Goal: Task Accomplishment & Management: Manage account settings

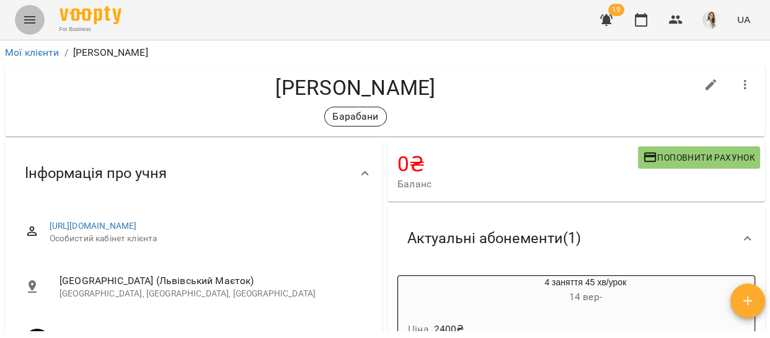
click at [30, 14] on icon "Menu" at bounding box center [29, 19] width 15 height 15
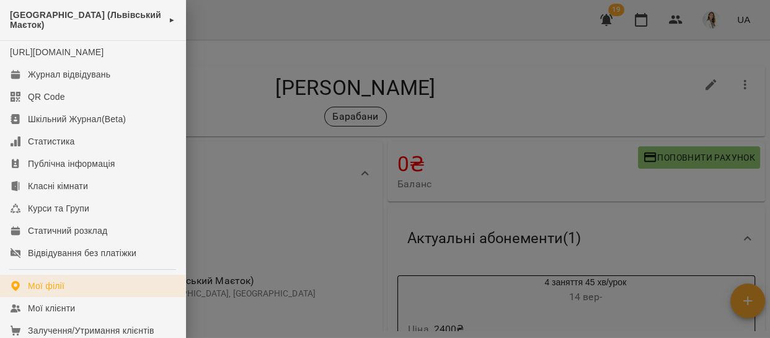
click at [77, 297] on link "Мої філії" at bounding box center [92, 286] width 185 height 22
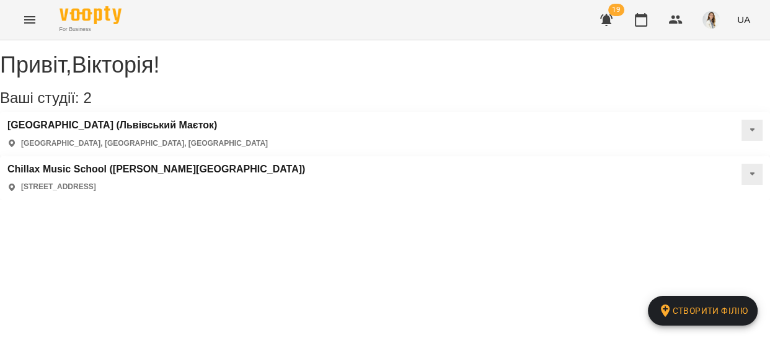
click at [136, 200] on div "Привіт , [PERSON_NAME] ! Ваші студії: 2 Створити філію [GEOGRAPHIC_DATA] ([GEOG…" at bounding box center [385, 119] width 770 height 159
click at [23, 24] on icon "Menu" at bounding box center [29, 19] width 15 height 15
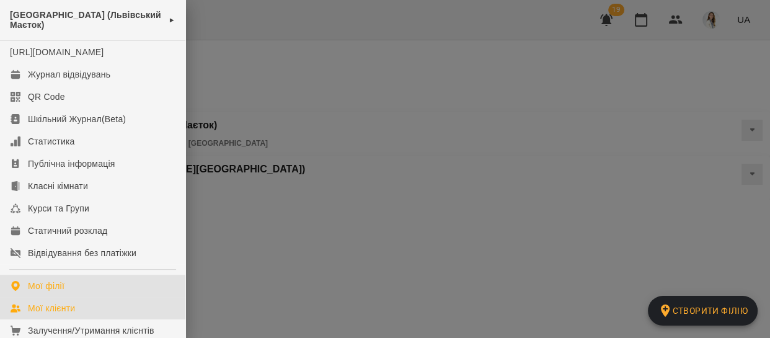
click at [52, 319] on link "Мої клієнти" at bounding box center [92, 308] width 185 height 22
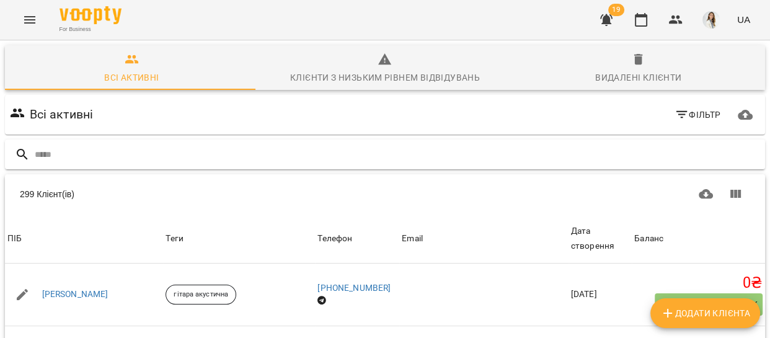
click at [35, 152] on input "text" at bounding box center [397, 154] width 725 height 20
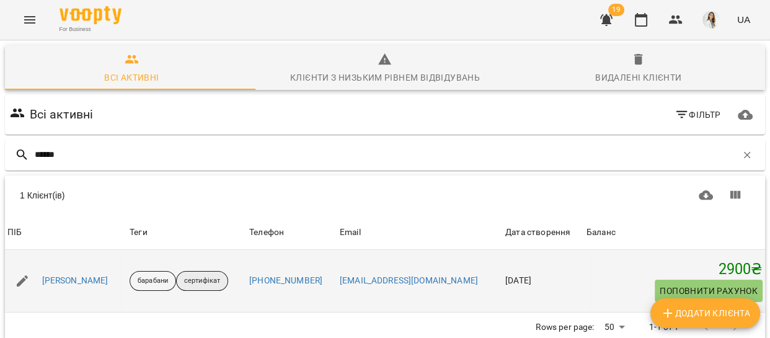
type input "*****"
click at [184, 280] on p "сертифікат" at bounding box center [202, 281] width 36 height 11
click at [51, 280] on link "[PERSON_NAME]" at bounding box center [75, 281] width 66 height 12
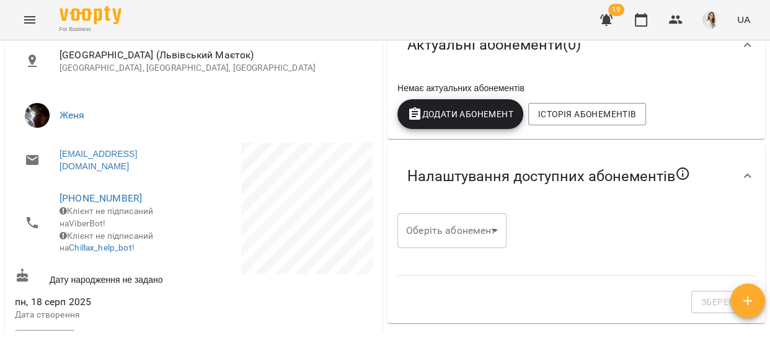
scroll to position [238, 0]
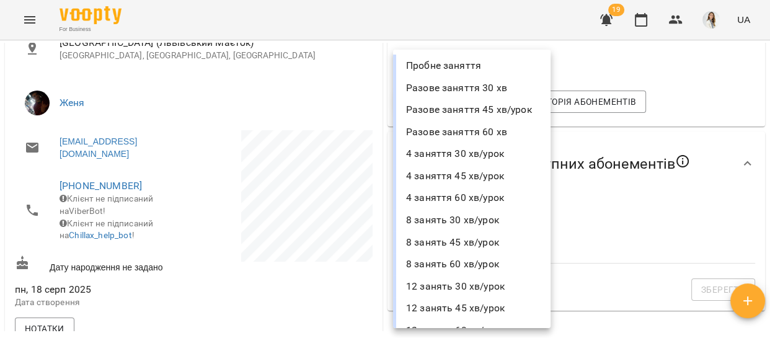
click at [473, 214] on body "For Business 19 UA Мої клієнти / [PERSON_NAME] барабани сертифікат 2900 ₴ Балан…" at bounding box center [385, 189] width 770 height 378
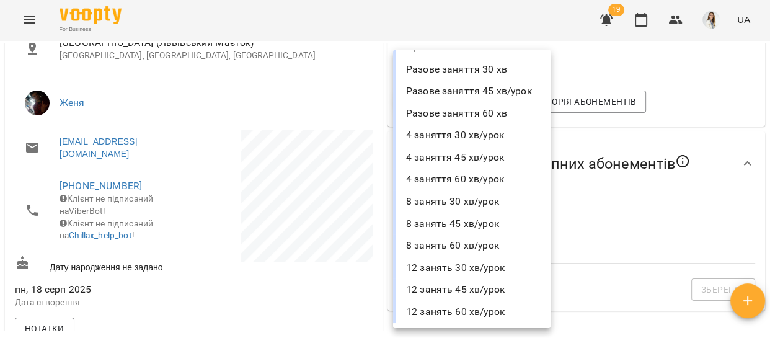
scroll to position [0, 0]
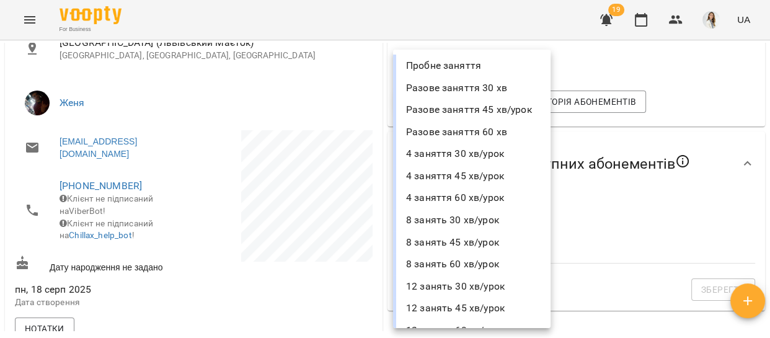
click at [332, 283] on div at bounding box center [385, 169] width 770 height 338
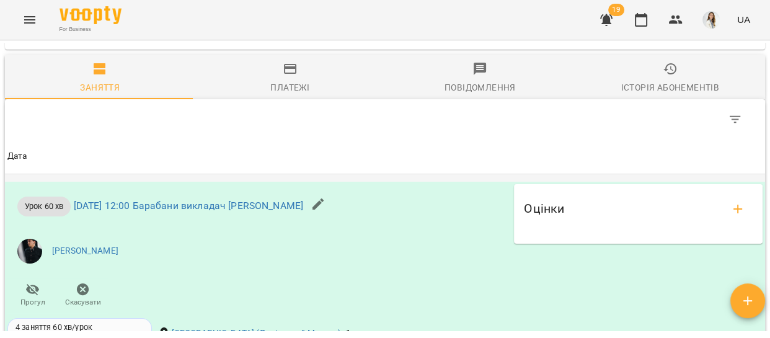
scroll to position [858, 0]
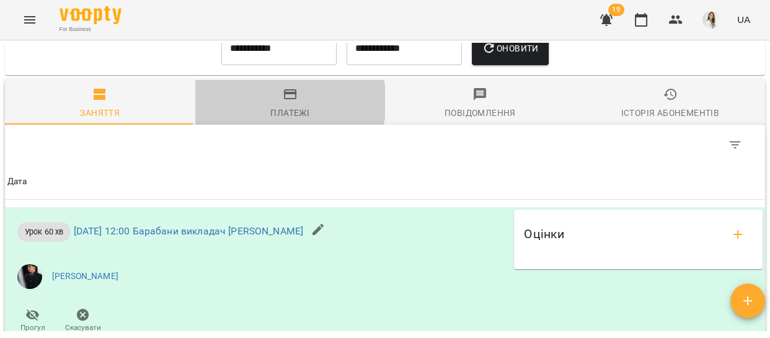
click at [280, 120] on span "Платежі" at bounding box center [290, 103] width 175 height 33
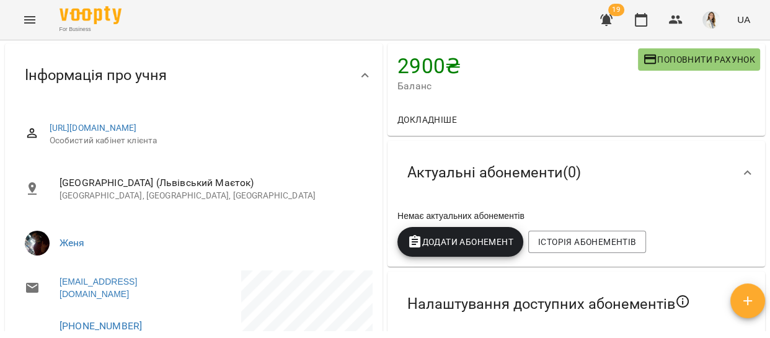
scroll to position [79, 0]
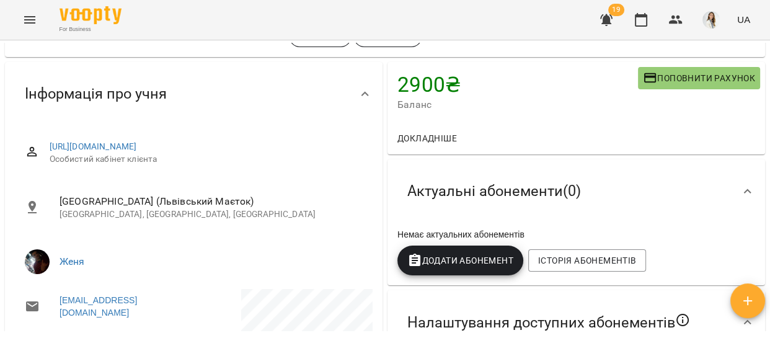
click at [462, 265] on span "Додати Абонемент" at bounding box center [460, 260] width 106 height 15
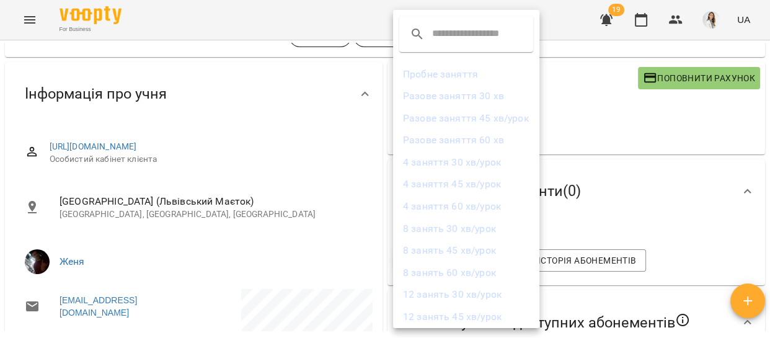
click at [446, 206] on li "4 заняття 60 хв/урок" at bounding box center [466, 206] width 146 height 22
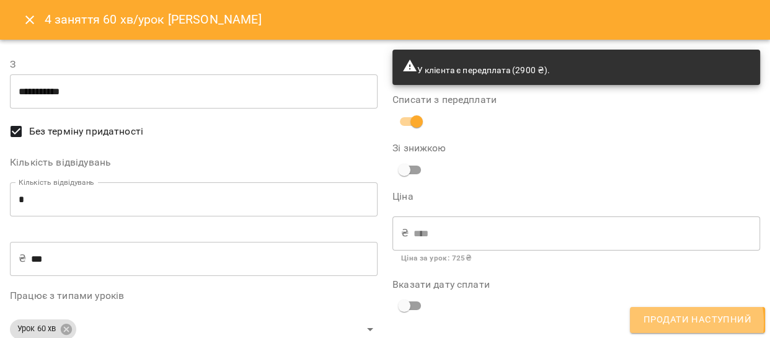
click at [674, 322] on span "Продати наступний" at bounding box center [697, 320] width 108 height 16
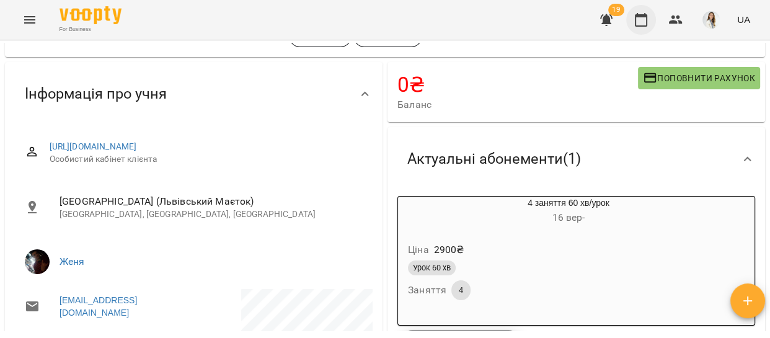
click at [644, 20] on icon "button" at bounding box center [641, 19] width 15 height 15
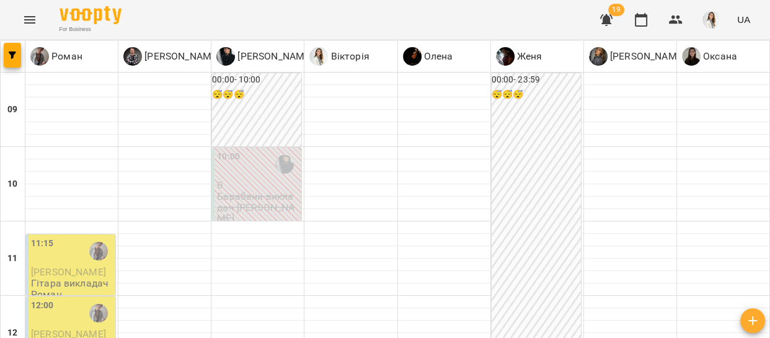
scroll to position [351, 0]
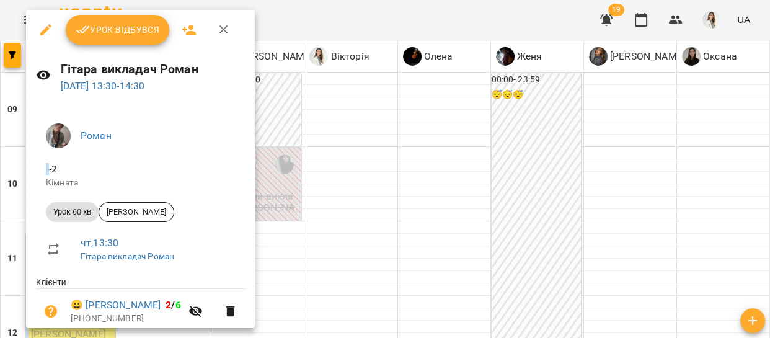
click at [387, 158] on div at bounding box center [385, 169] width 770 height 338
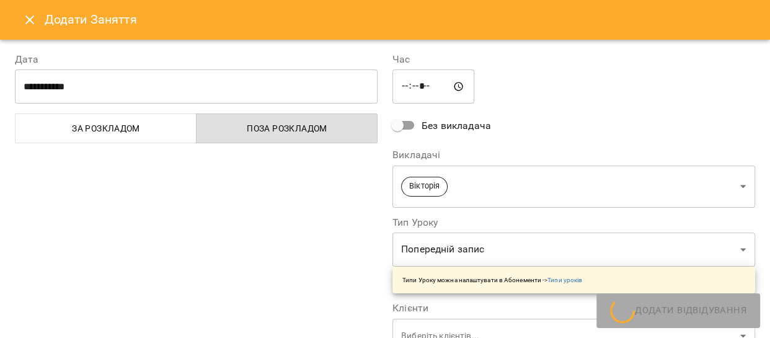
type input "**********"
type input "**"
type input "**********"
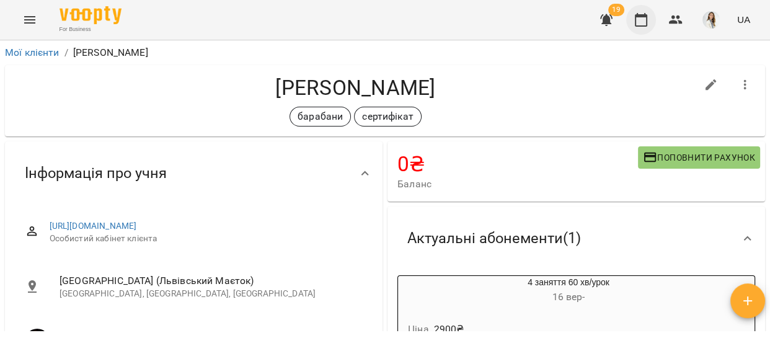
click at [629, 25] on button "button" at bounding box center [641, 20] width 30 height 30
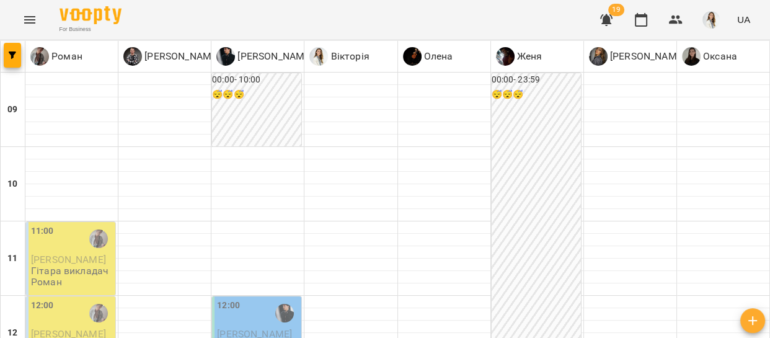
scroll to position [723, 0]
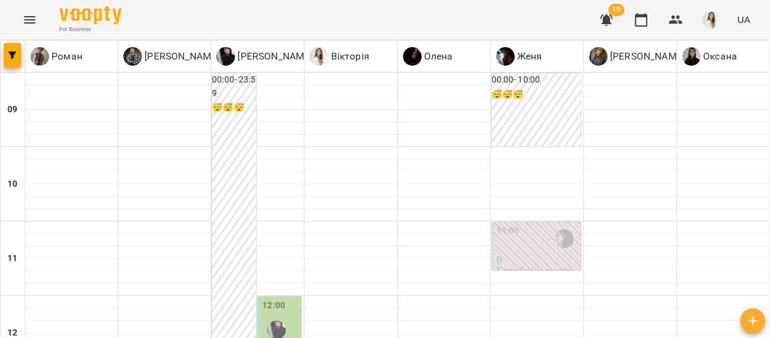
scroll to position [530, 0]
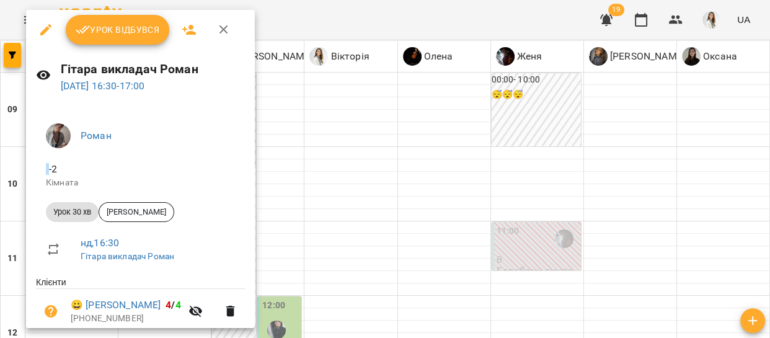
click at [220, 32] on icon "button" at bounding box center [223, 29] width 15 height 15
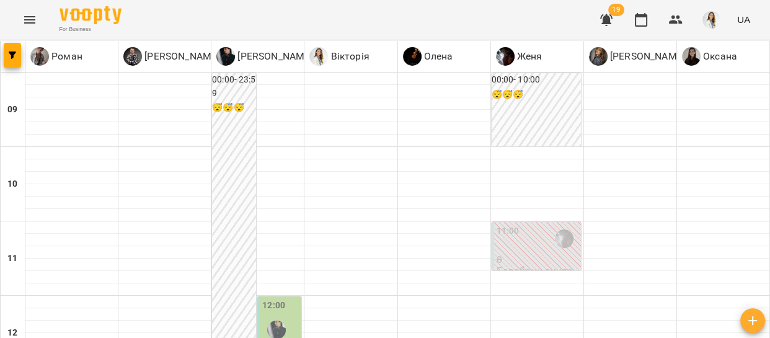
scroll to position [229, 0]
click at [29, 15] on icon "Menu" at bounding box center [29, 19] width 15 height 15
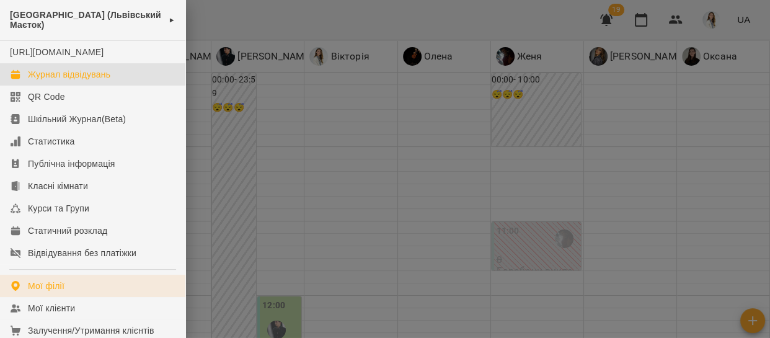
click at [79, 297] on link "Мої філії" at bounding box center [92, 286] width 185 height 22
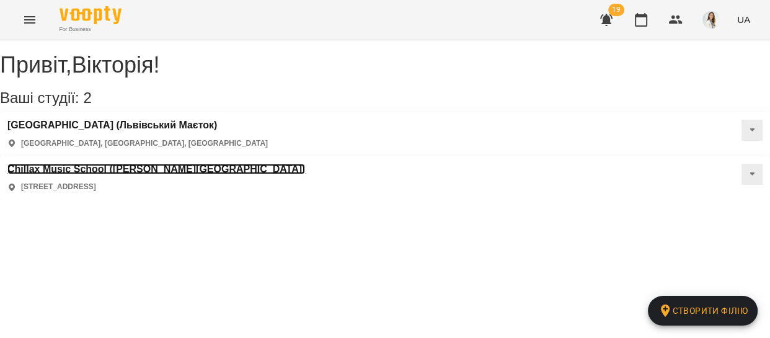
click at [305, 164] on h3 "Chillax Music School ([PERSON_NAME][GEOGRAPHIC_DATA])" at bounding box center [156, 169] width 298 height 11
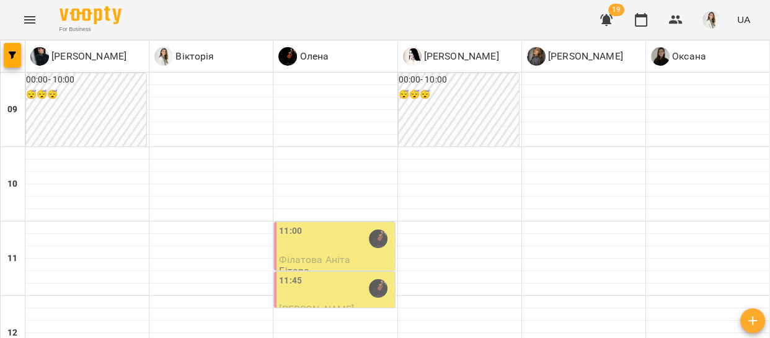
scroll to position [421, 0]
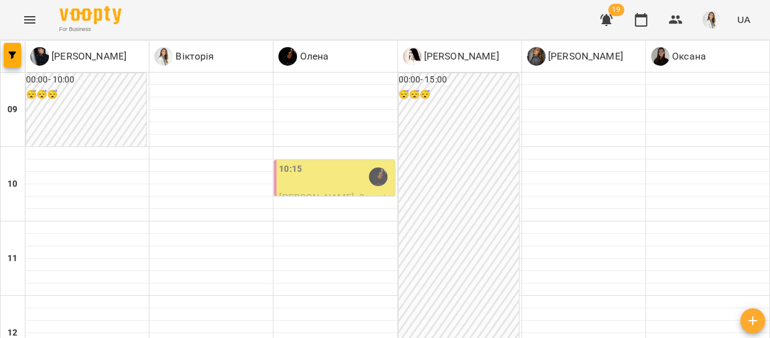
scroll to position [547, 0]
drag, startPoint x: 443, startPoint y: 205, endPoint x: 444, endPoint y: 192, distance: 12.5
